Goal: Information Seeking & Learning: Learn about a topic

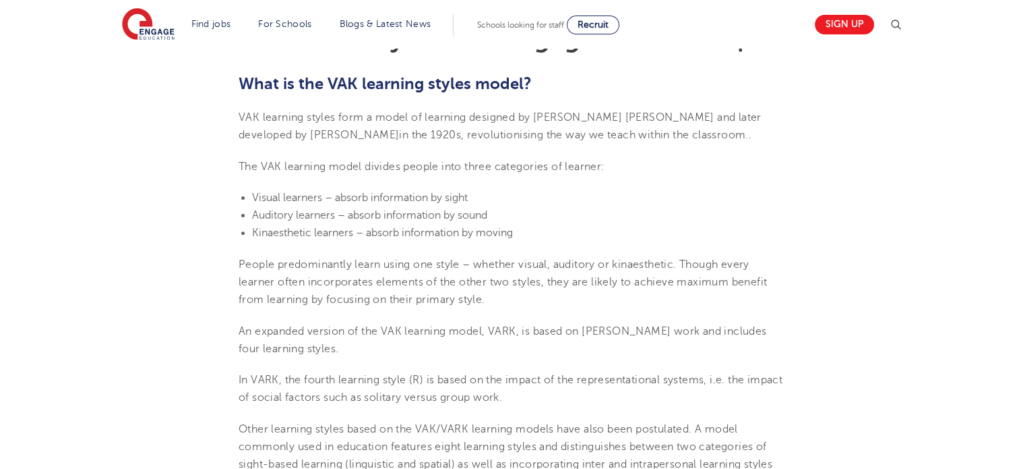
scroll to position [421, 0]
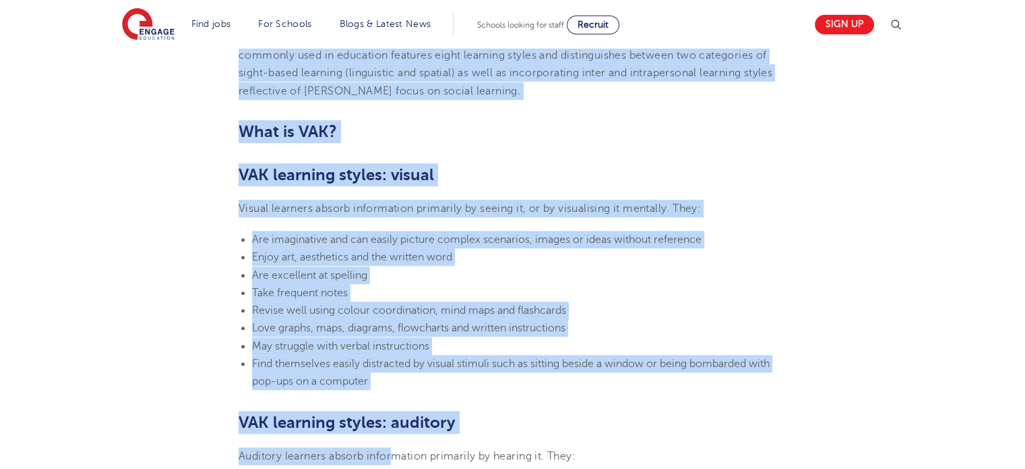
scroll to position [885, 0]
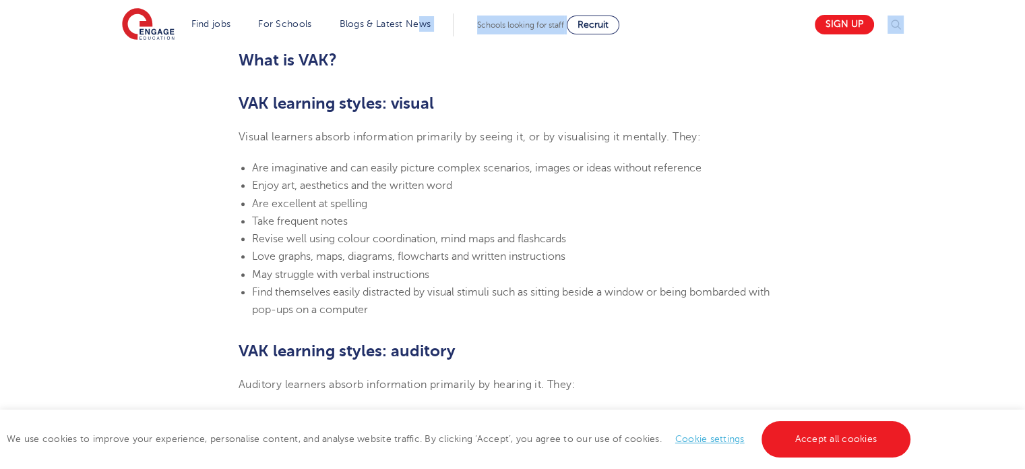
drag, startPoint x: 243, startPoint y: 198, endPoint x: 424, endPoint y: 48, distance: 235.1
click at [424, 48] on div "Find jobs All vacancies We have one of the UK's largest database. and with hund…" at bounding box center [512, 470] width 1025 height 2614
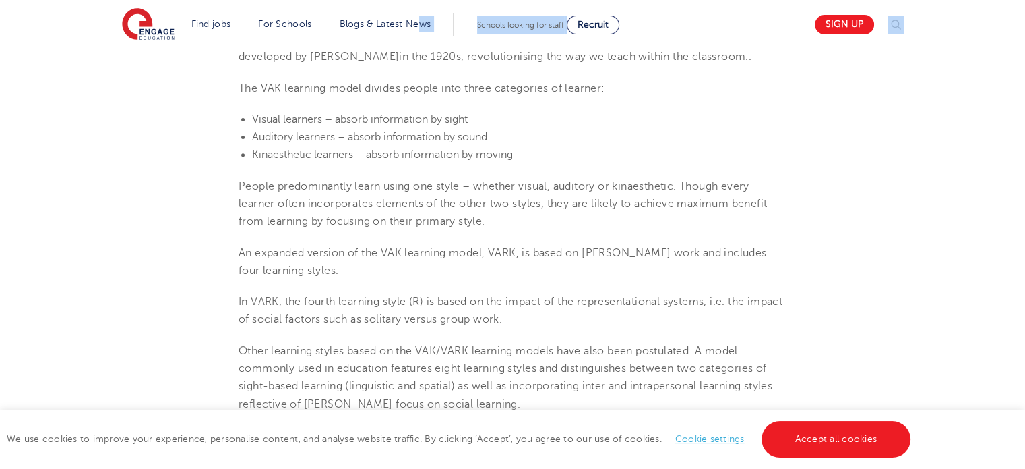
scroll to position [537, 0]
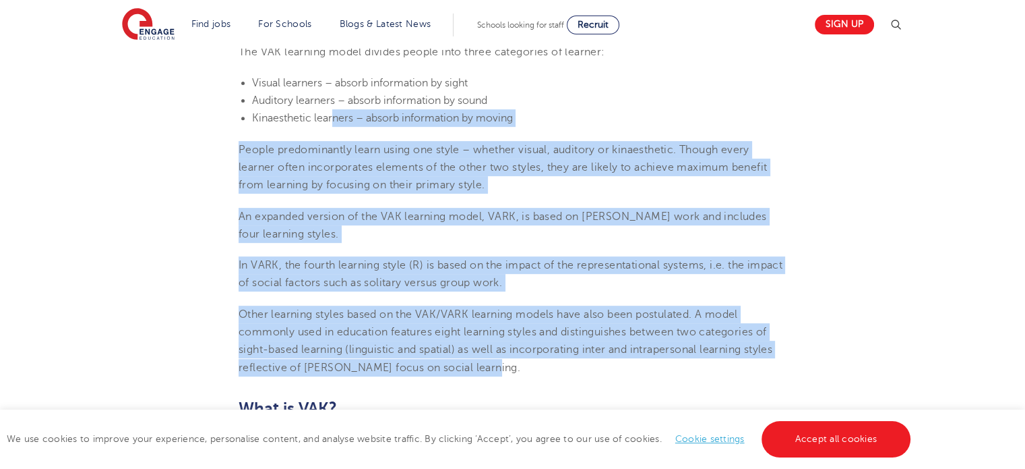
drag, startPoint x: 493, startPoint y: 365, endPoint x: 334, endPoint y: 116, distance: 295.9
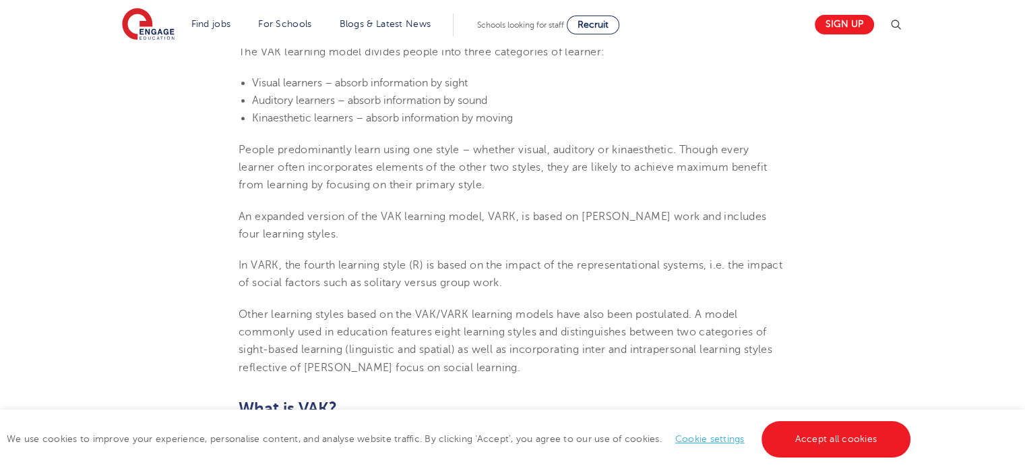
drag, startPoint x: 515, startPoint y: 377, endPoint x: 504, endPoint y: 385, distance: 13.5
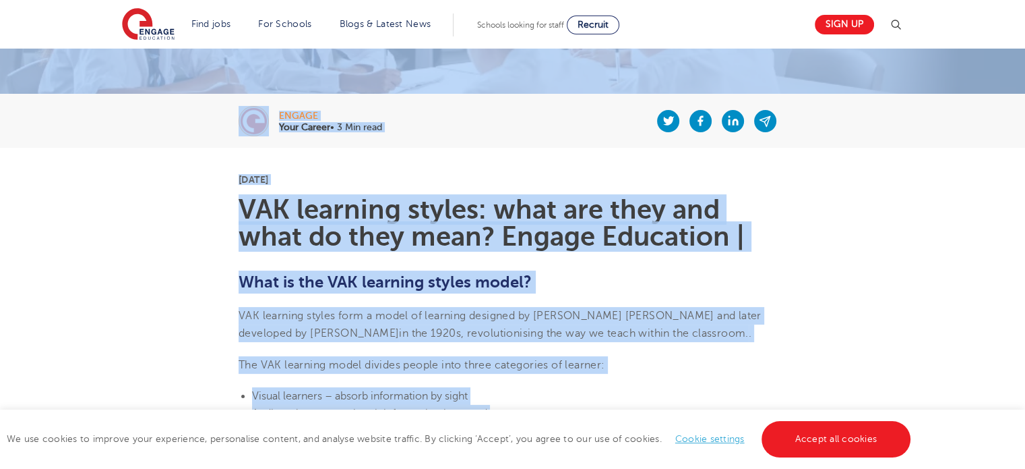
scroll to position [84, 0]
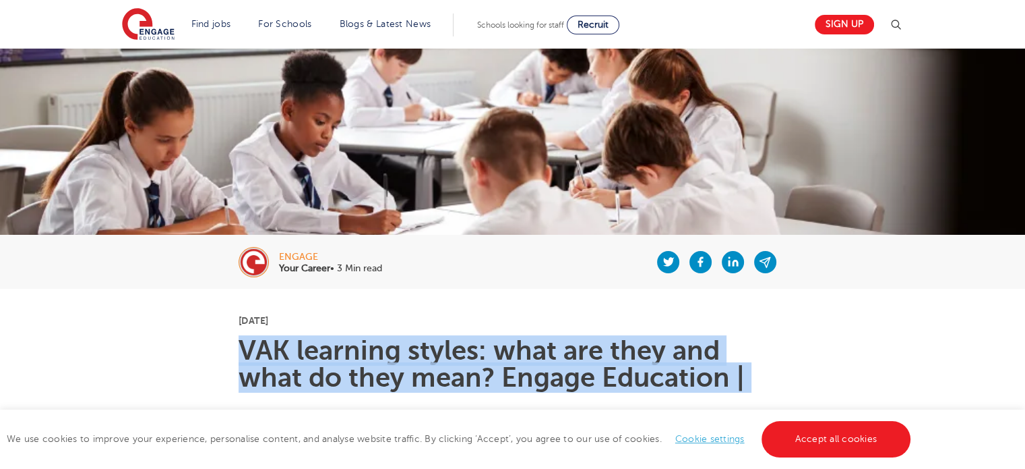
drag, startPoint x: 481, startPoint y: 367, endPoint x: 239, endPoint y: 354, distance: 242.4
copy section "LOR ipsumdol sitame: cons adi elit sed doei te inci utla? Etdolo Magnaaliq | En…"
